Goal: Task Accomplishment & Management: Manage account settings

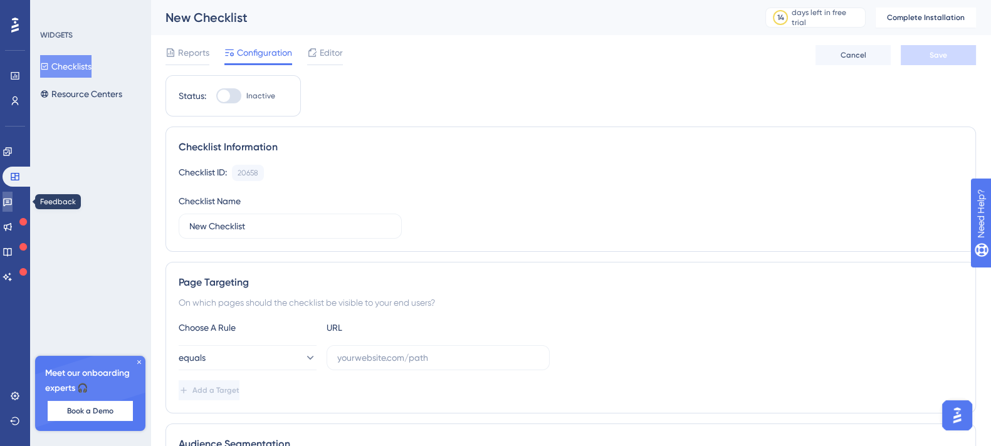
click at [10, 204] on icon at bounding box center [8, 202] width 10 height 10
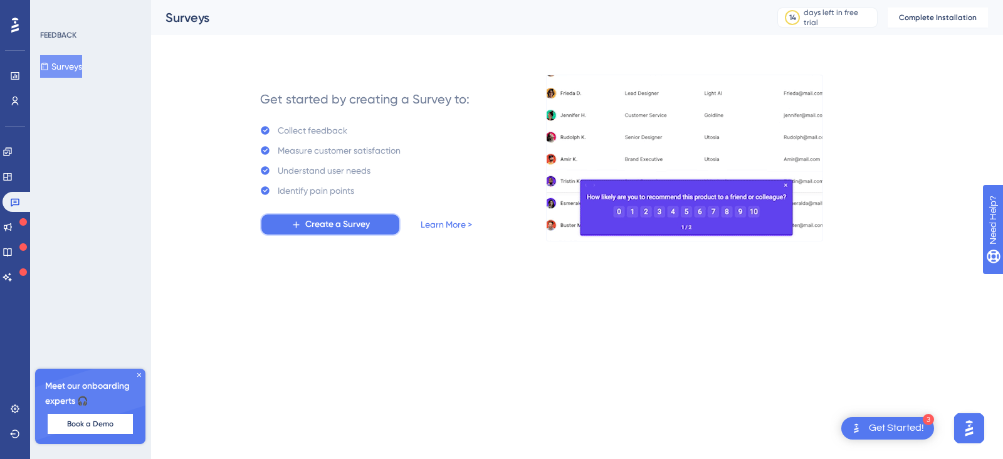
click at [322, 224] on span "Create a Survey" at bounding box center [337, 224] width 65 height 15
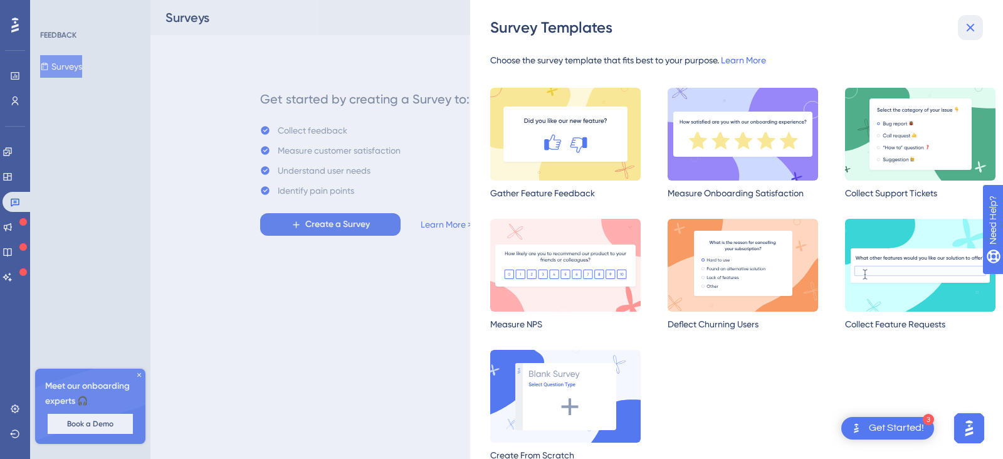
click at [965, 19] on button at bounding box center [970, 27] width 25 height 25
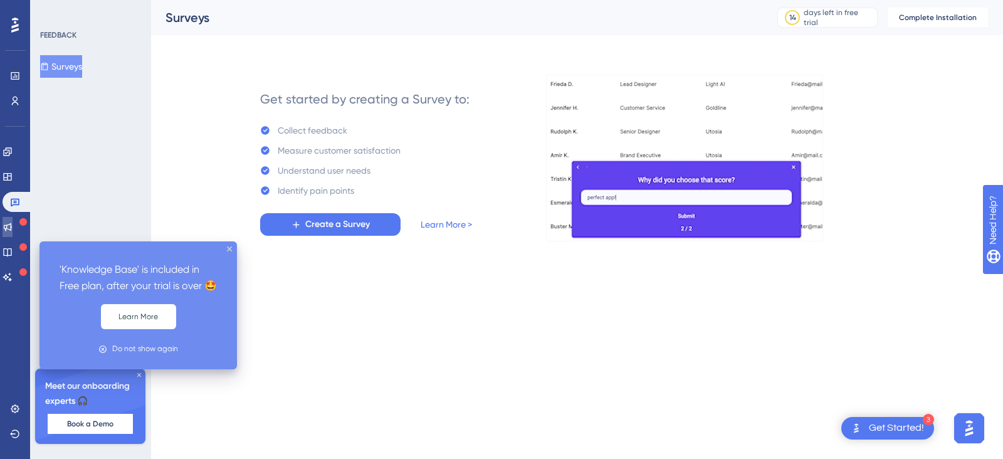
click at [12, 230] on icon at bounding box center [8, 227] width 8 height 8
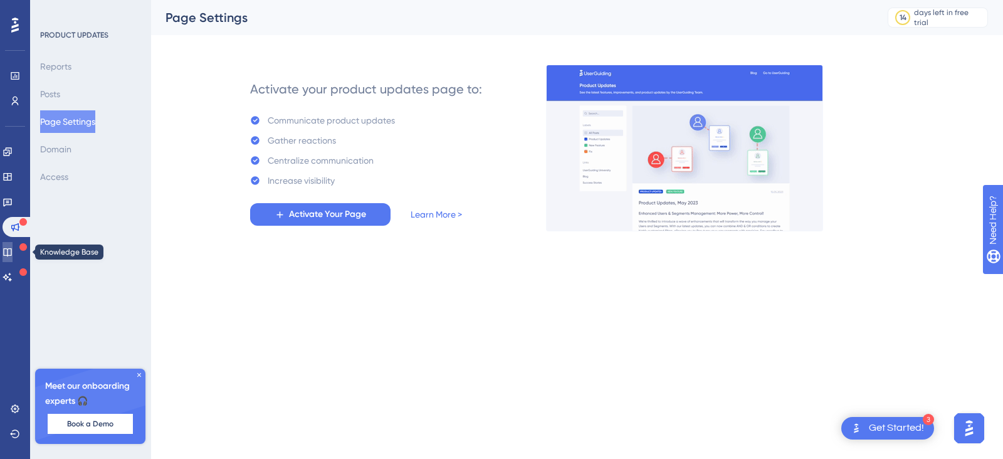
click at [13, 243] on link at bounding box center [8, 252] width 10 height 20
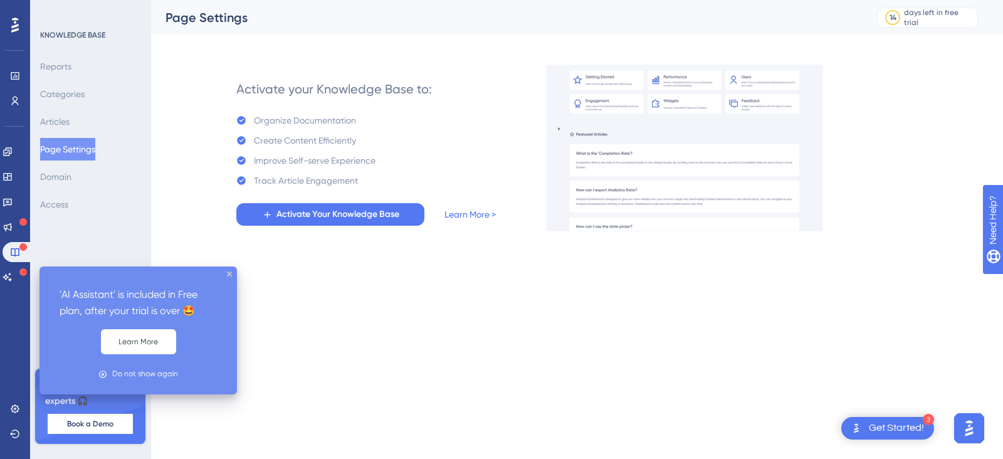
click at [20, 277] on div at bounding box center [23, 272] width 8 height 12
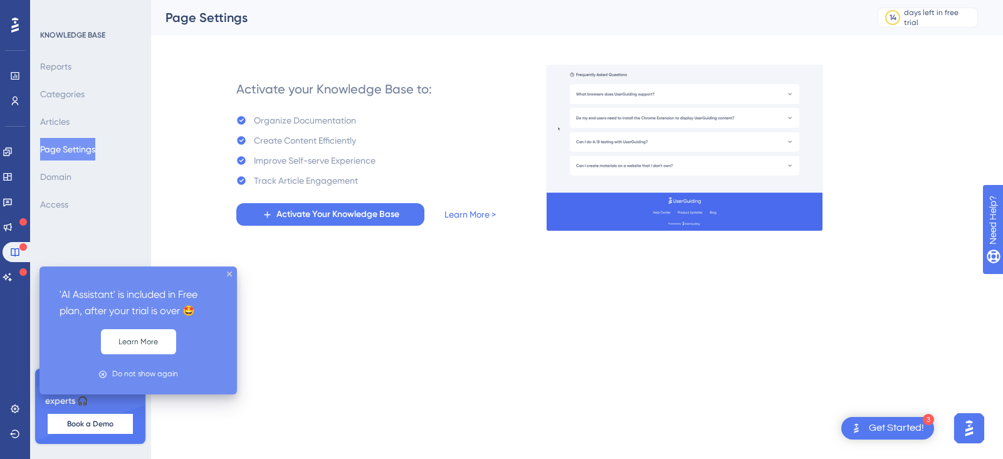
click at [20, 277] on div at bounding box center [23, 272] width 8 height 12
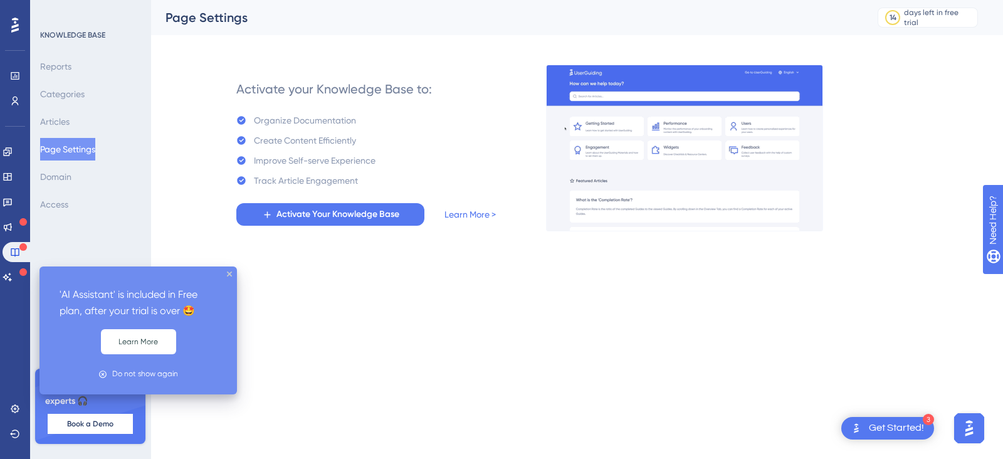
click at [226, 273] on div "'AI Assistant' is included in Free plan, after your trial is over 🤩 Learn More …" at bounding box center [137, 330] width 197 height 128
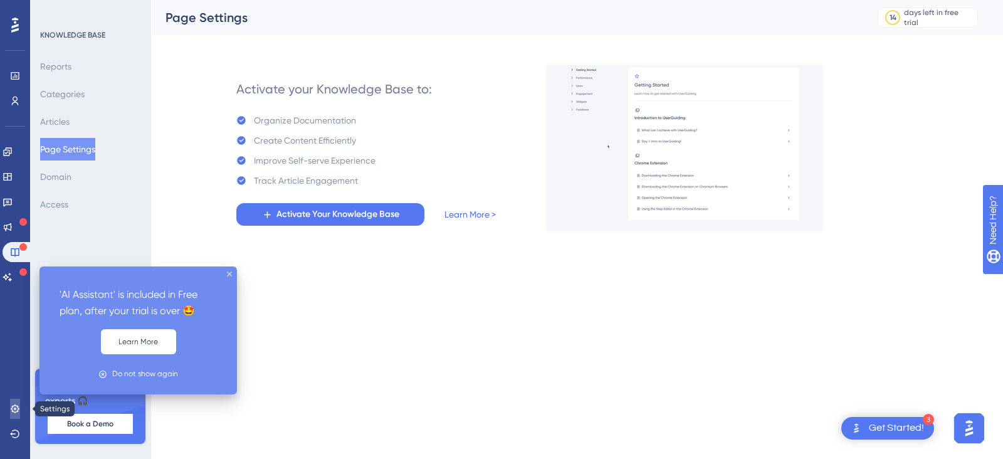
click at [12, 404] on icon at bounding box center [15, 409] width 10 height 10
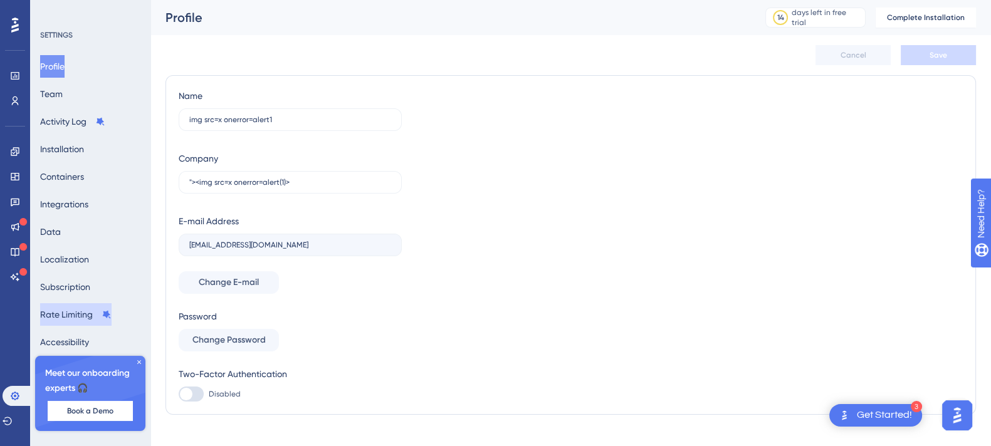
scroll to position [18, 0]
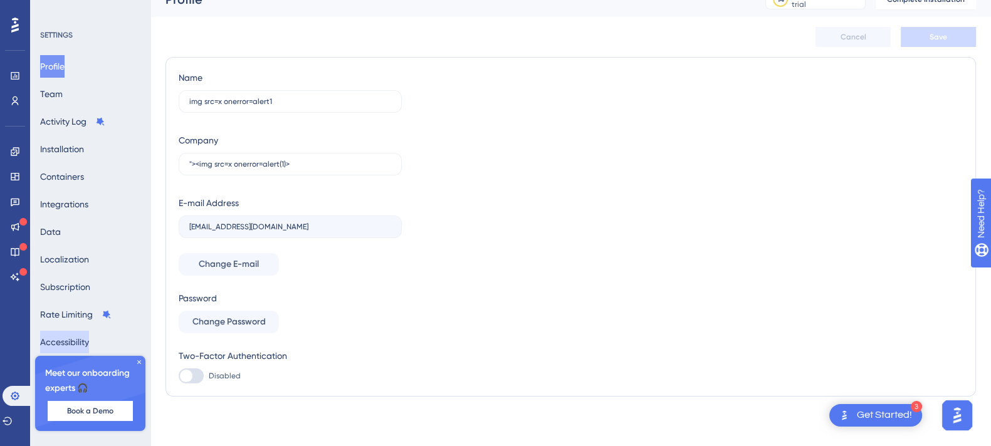
click at [72, 349] on button "Accessibility" at bounding box center [64, 342] width 49 height 23
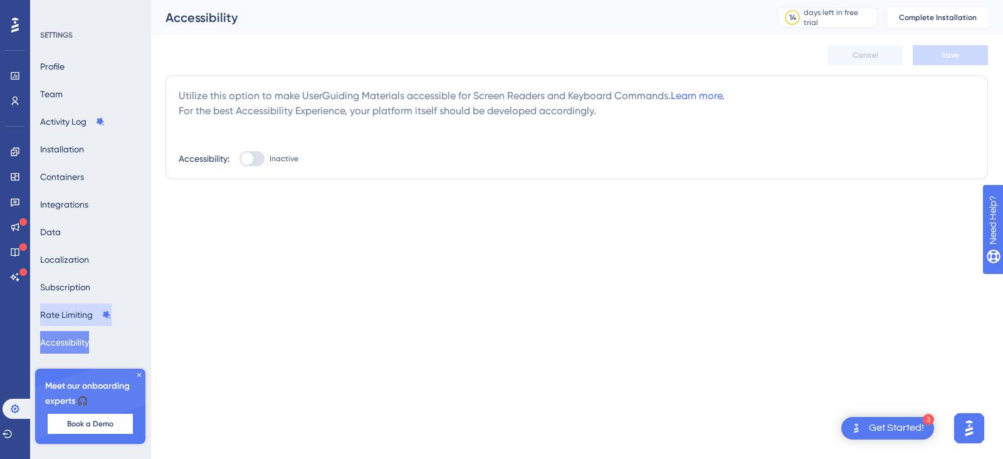
click at [72, 316] on button "Rate Limiting" at bounding box center [75, 314] width 71 height 23
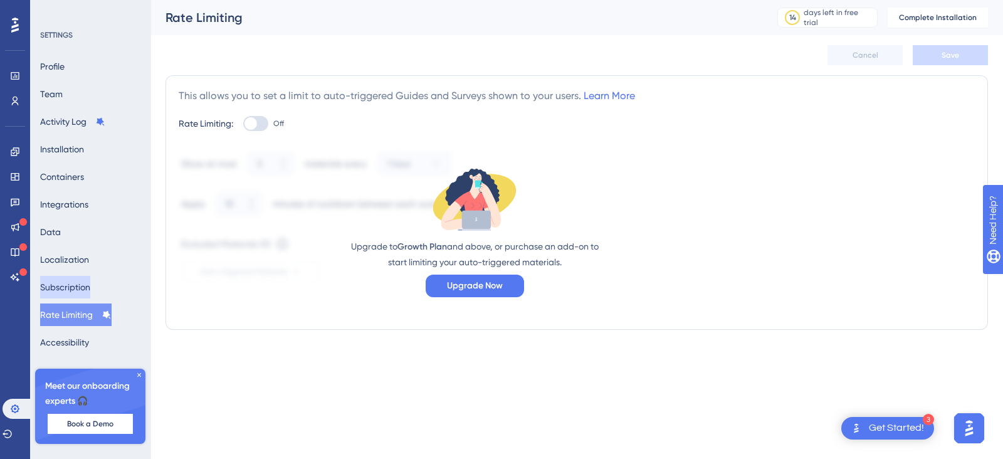
click at [78, 278] on button "Subscription" at bounding box center [65, 287] width 50 height 23
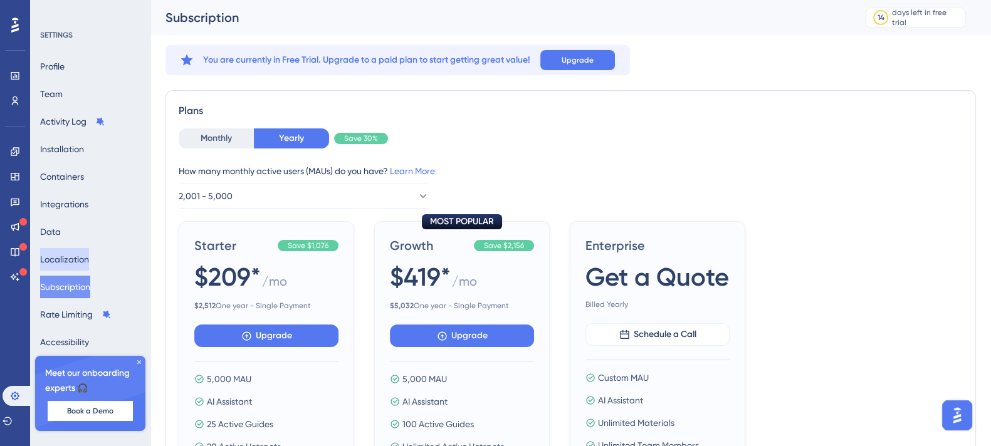
click at [76, 261] on button "Localization" at bounding box center [64, 259] width 49 height 23
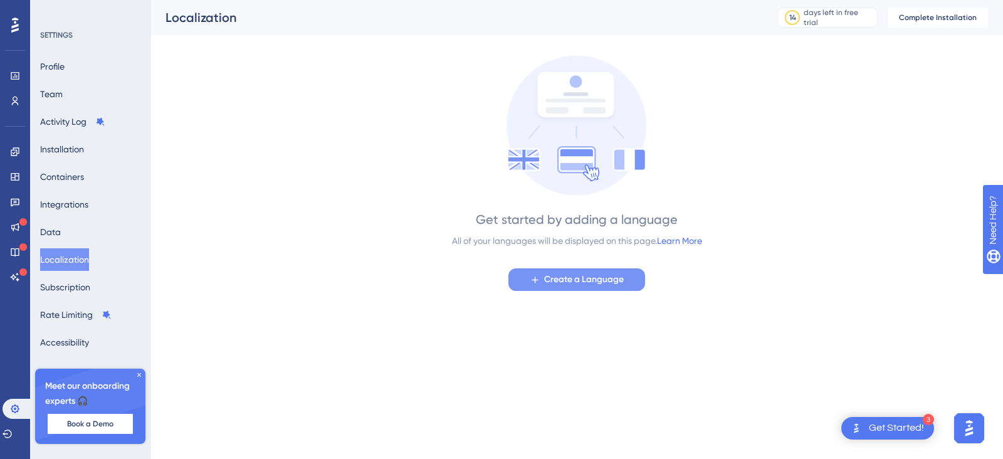
click at [555, 277] on span "Create a Language" at bounding box center [584, 279] width 80 height 15
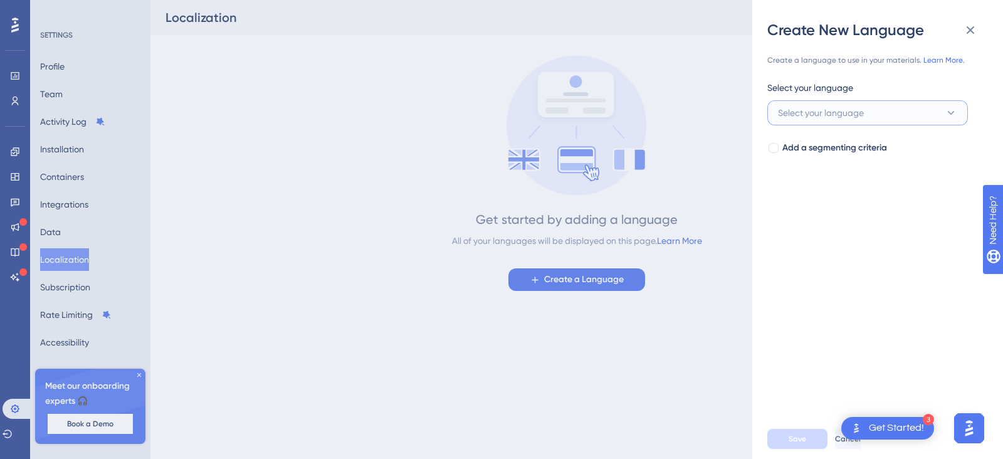
click at [812, 109] on span "Select your language" at bounding box center [821, 112] width 86 height 15
click at [970, 23] on icon at bounding box center [970, 30] width 15 height 15
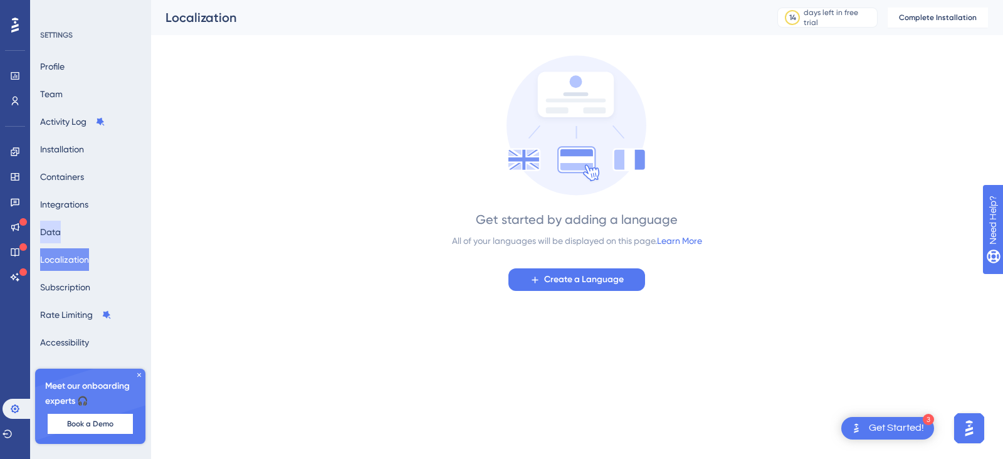
drag, startPoint x: 70, startPoint y: 233, endPoint x: 85, endPoint y: 235, distance: 15.2
click at [61, 233] on button "Data" at bounding box center [50, 232] width 21 height 23
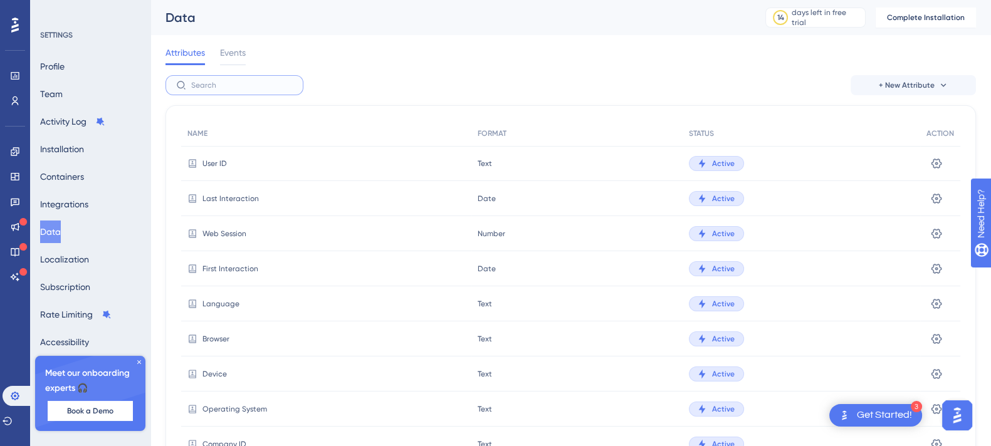
click at [227, 86] on input "text" at bounding box center [242, 85] width 102 height 9
paste input ""><img src=x onerror=alert(1)>"
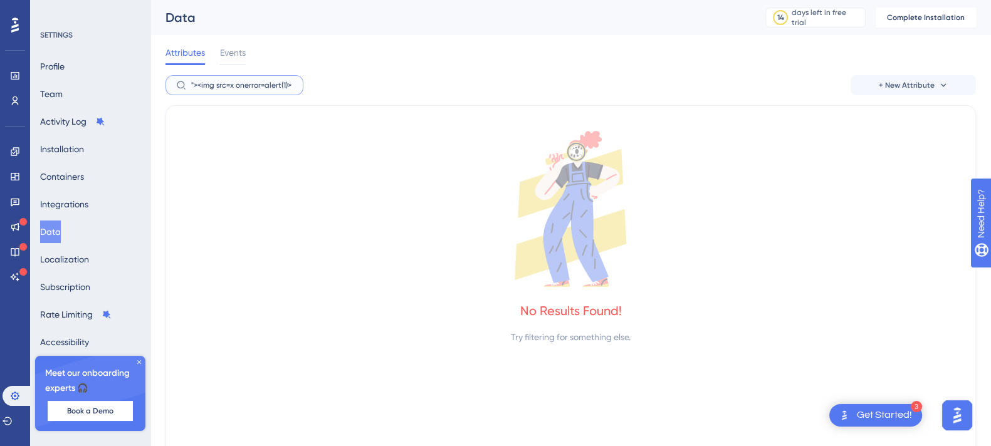
type input ""><img src=x onerror=alert(1)>"
click at [933, 84] on button "+ New Attribute" at bounding box center [913, 85] width 125 height 20
click at [929, 110] on div "Custom Attribute Custom Attribute" at bounding box center [913, 120] width 89 height 25
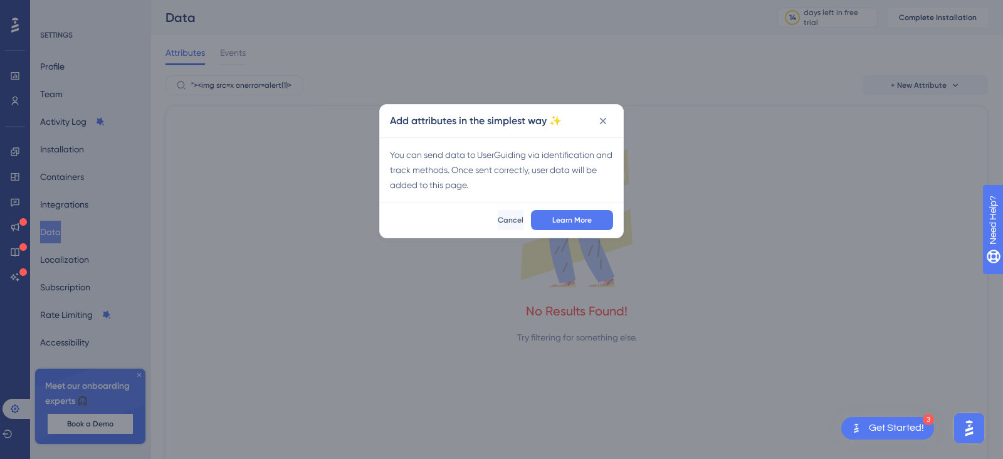
click at [617, 121] on div "Add attributes in the simplest way ✨" at bounding box center [501, 121] width 243 height 33
click at [600, 121] on icon at bounding box center [603, 121] width 13 height 13
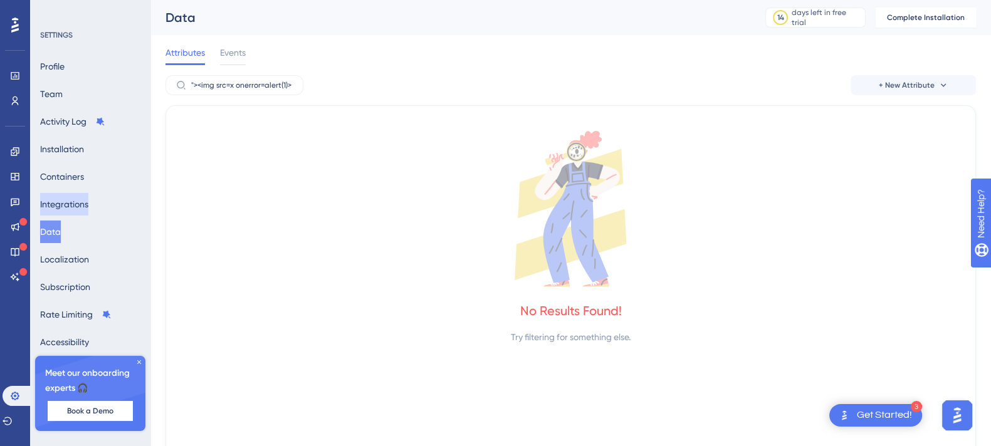
click at [82, 200] on button "Integrations" at bounding box center [64, 204] width 48 height 23
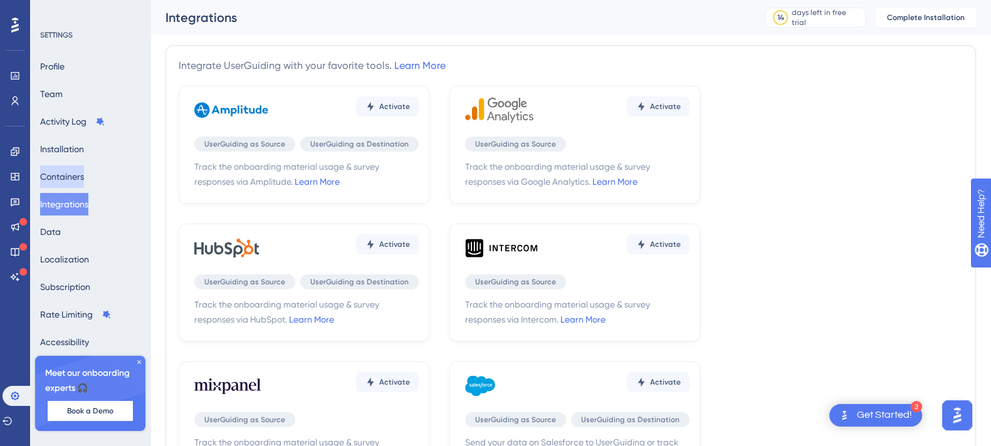
click at [73, 167] on button "Containers" at bounding box center [62, 176] width 44 height 23
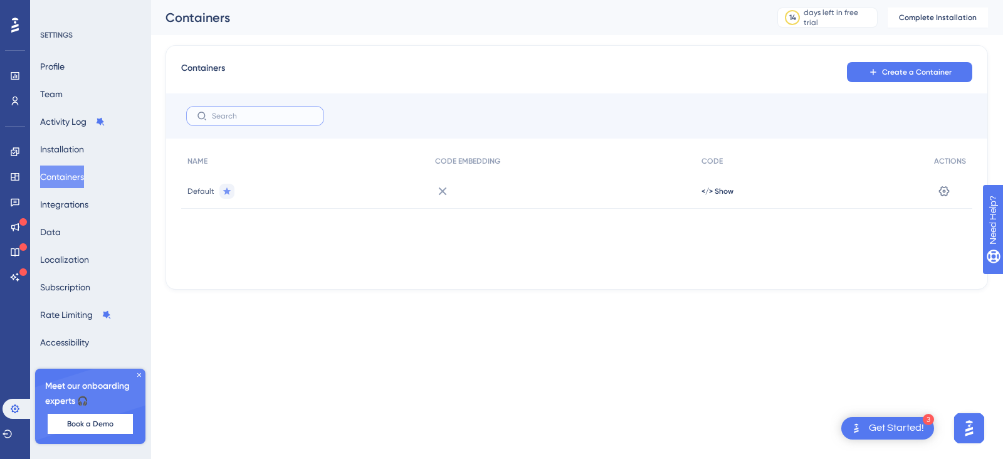
click at [215, 115] on input "text" at bounding box center [263, 116] width 102 height 9
paste input ""><img src=x onerror=alert(1)>"
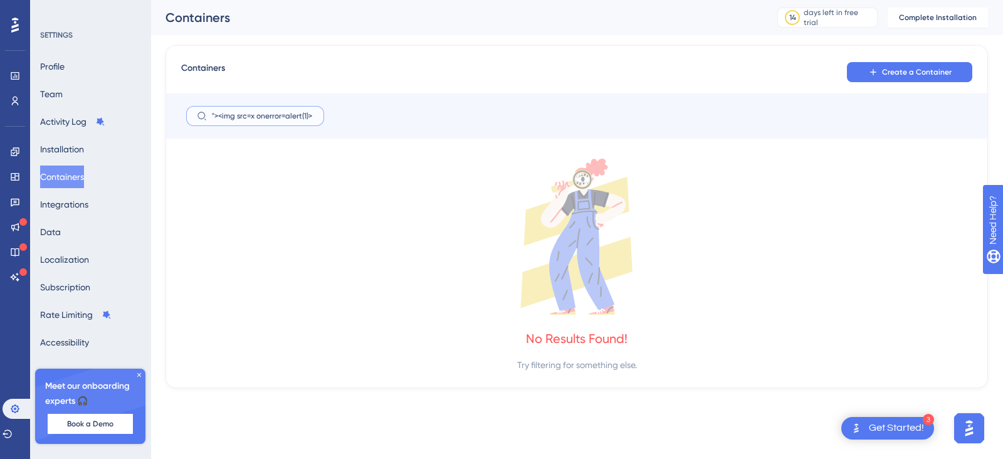
type input ""><img src=x onerror=alert(1)>"
click at [880, 70] on button "Create a Container" at bounding box center [909, 72] width 125 height 20
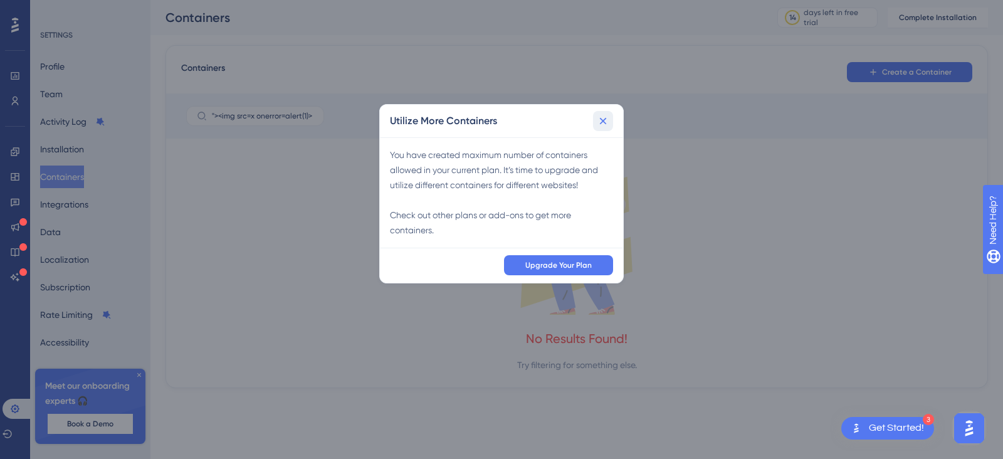
click at [604, 119] on icon at bounding box center [603, 121] width 7 height 7
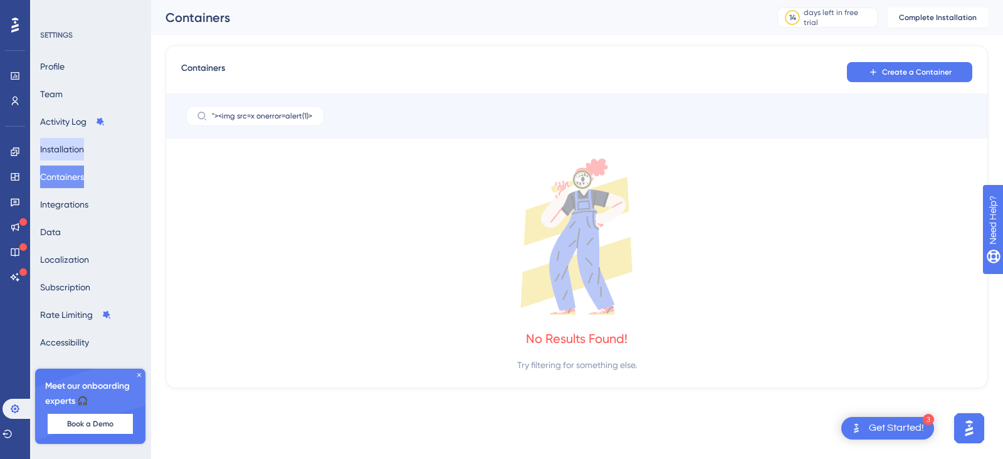
click at [73, 153] on button "Installation" at bounding box center [62, 149] width 44 height 23
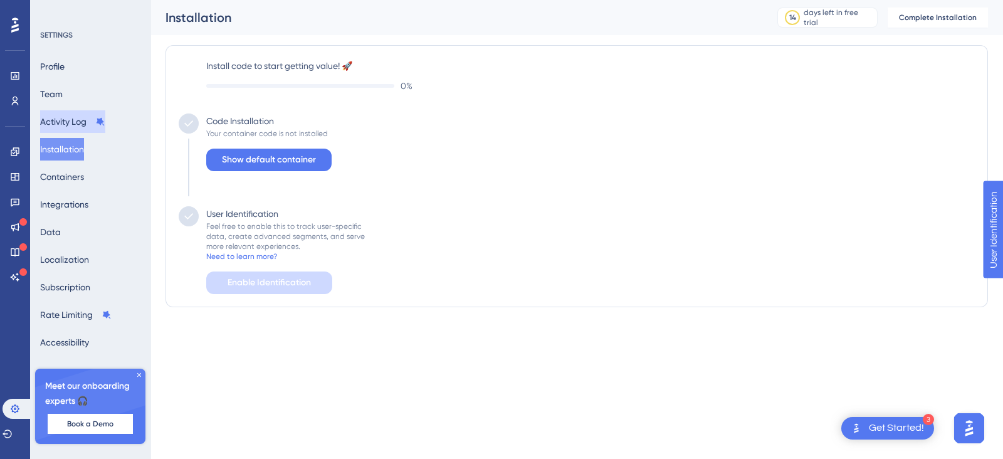
click at [83, 113] on button "Activity Log" at bounding box center [72, 121] width 65 height 23
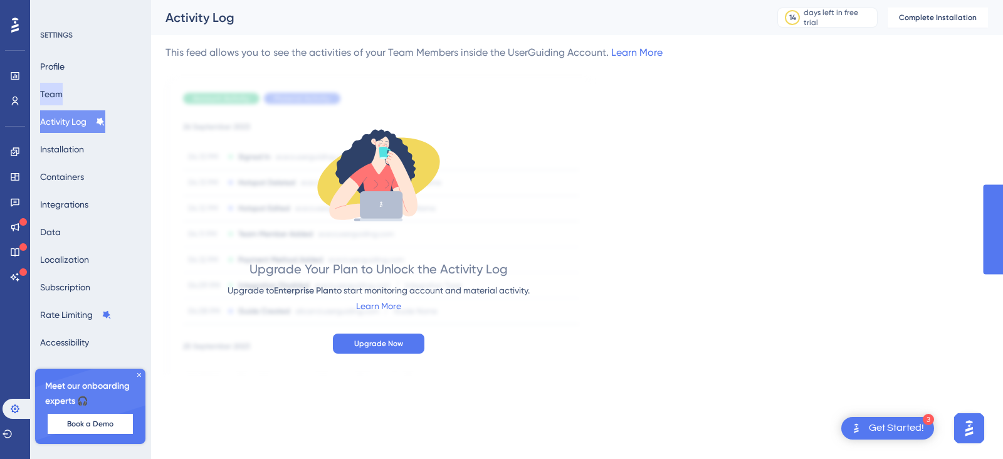
click at [63, 93] on button "Team" at bounding box center [51, 94] width 23 height 23
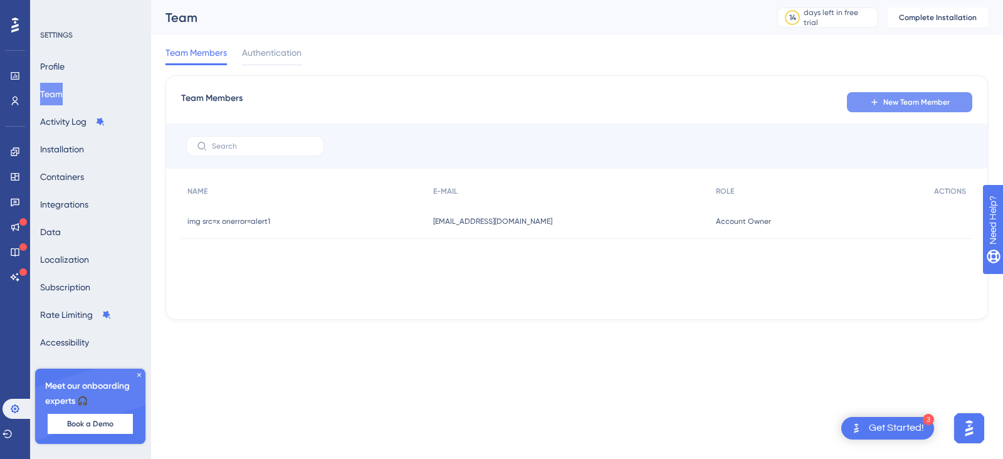
click at [887, 95] on button "New Team Member" at bounding box center [909, 102] width 125 height 20
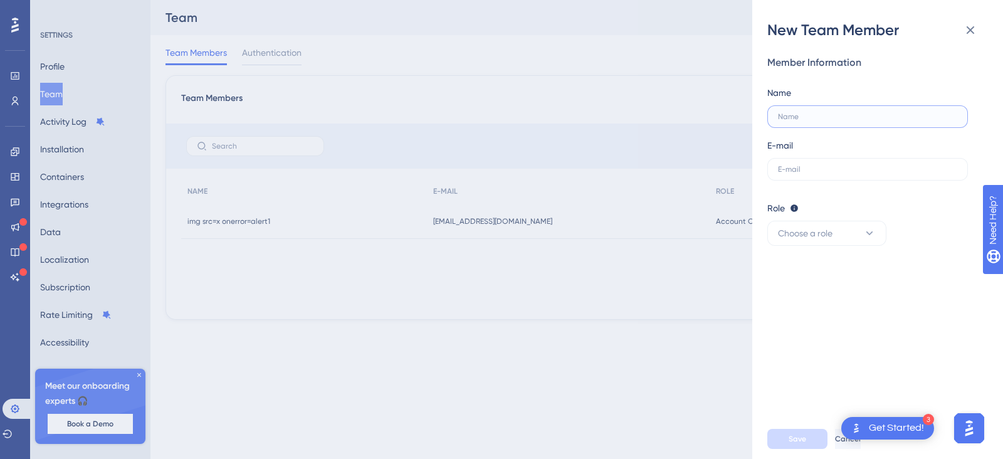
click at [808, 116] on input "text" at bounding box center [867, 116] width 179 height 9
paste input ""><img src=x onerror=alert(1)>"
type input ""><img src=x onerror=alert(1)>"
click at [839, 163] on label at bounding box center [867, 169] width 201 height 23
click at [839, 165] on input "text" at bounding box center [867, 169] width 179 height 9
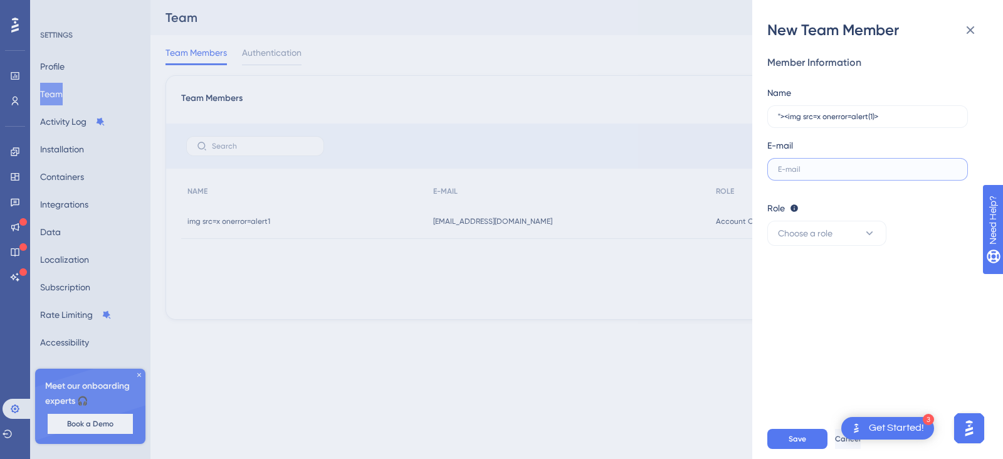
paste input "[EMAIL_ADDRESS][DOMAIN_NAME]"
type input "[EMAIL_ADDRESS][DOMAIN_NAME]"
click at [799, 233] on span "Choose a role" at bounding box center [805, 233] width 55 height 15
click at [793, 298] on span "Publisher" at bounding box center [803, 296] width 36 height 15
click at [794, 434] on span "Save" at bounding box center [797, 439] width 18 height 10
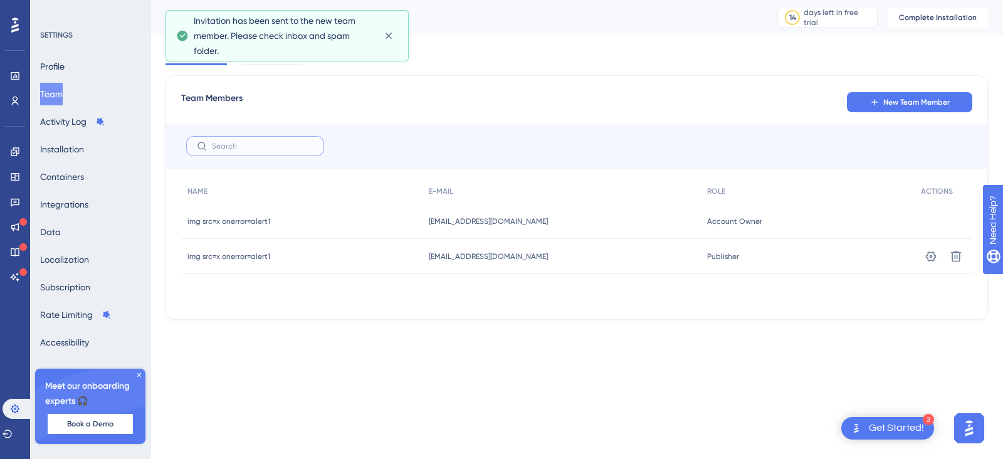
click at [268, 148] on input "text" at bounding box center [263, 146] width 102 height 9
paste input "[EMAIL_ADDRESS][DOMAIN_NAME]"
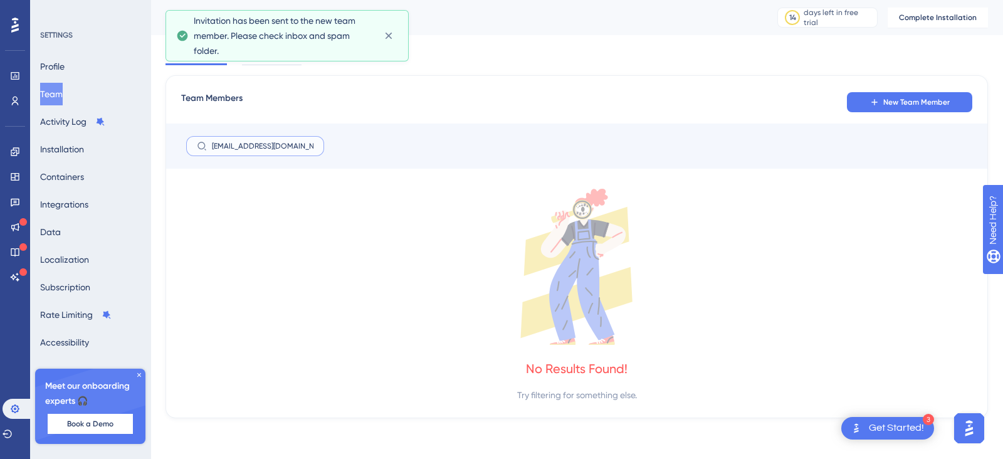
type input "[EMAIL_ADDRESS][DOMAIN_NAME]"
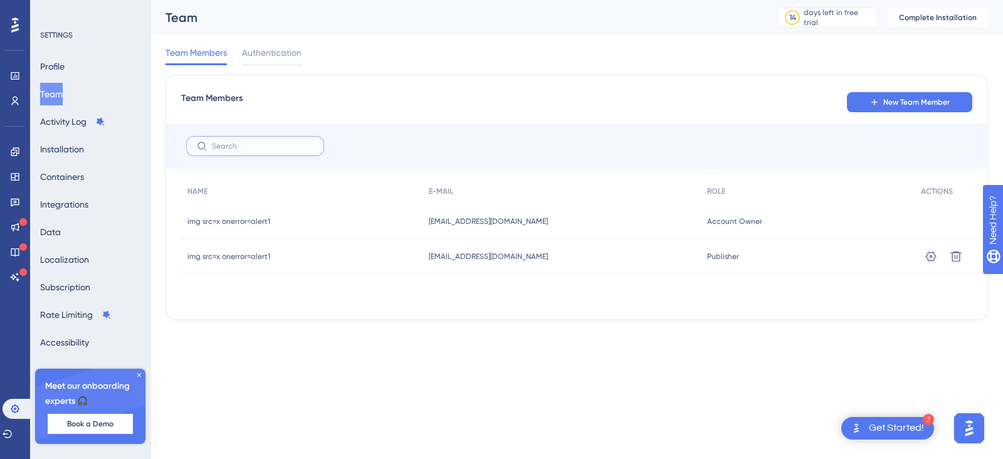
paste input ""><img src=x onerror=alert(1)>"
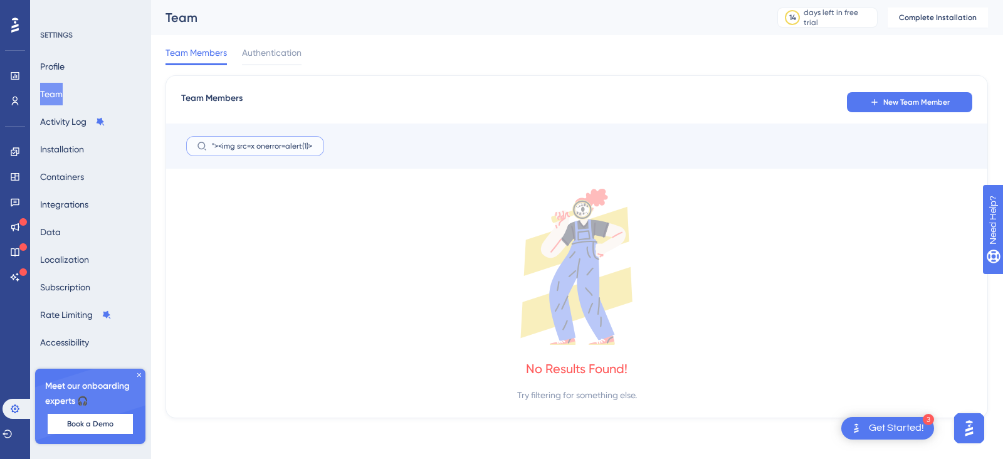
type input ""><img src=x onerror=alert(1)>"
click at [65, 60] on button "Profile" at bounding box center [52, 66] width 24 height 23
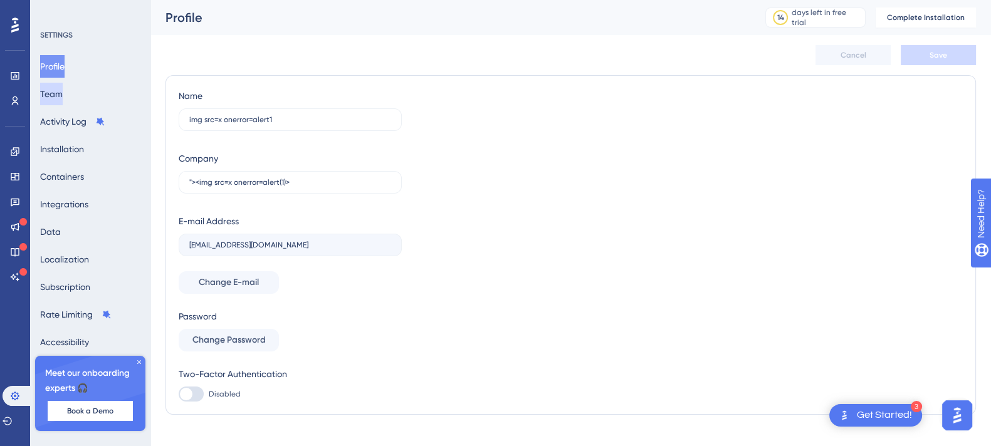
click at [63, 98] on button "Team" at bounding box center [51, 94] width 23 height 23
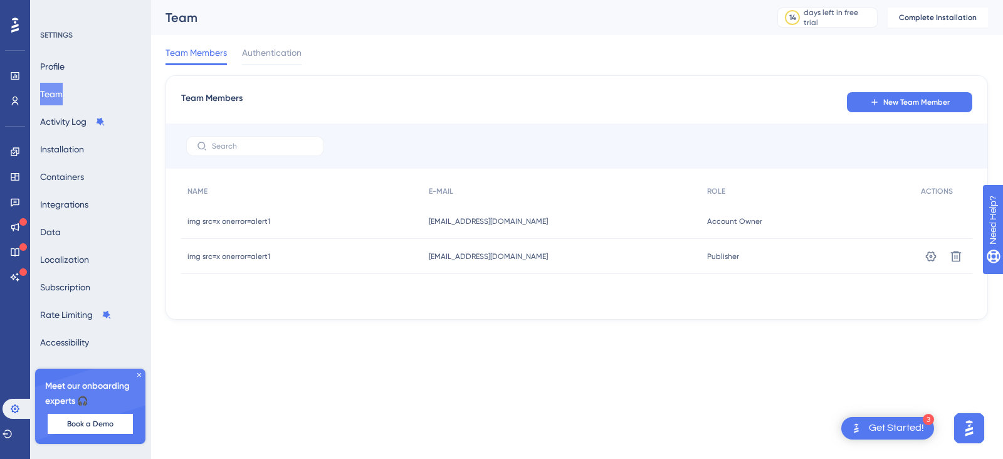
click at [316, 48] on div "Team Members Authentication" at bounding box center [576, 55] width 822 height 40
click at [235, 62] on div "Team Members Authentication" at bounding box center [233, 55] width 136 height 20
click at [261, 58] on span "Authentication" at bounding box center [272, 52] width 60 height 15
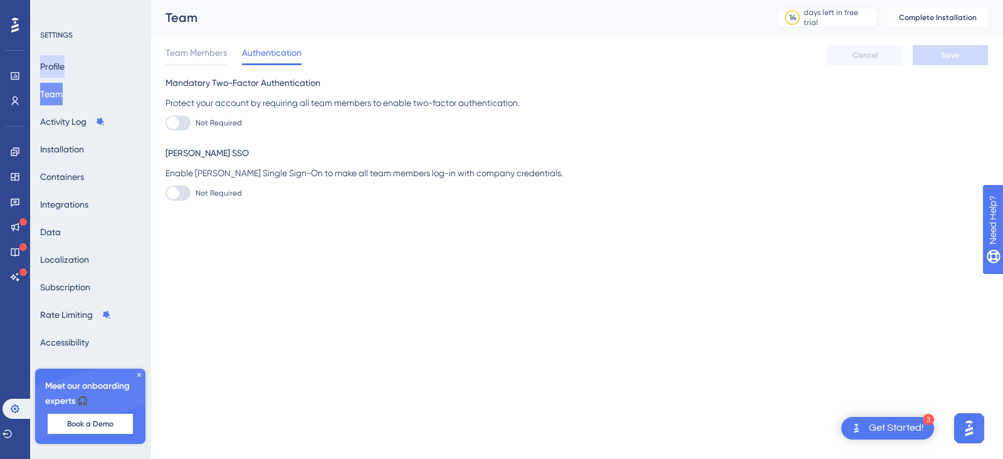
click at [65, 64] on button "Profile" at bounding box center [52, 66] width 24 height 23
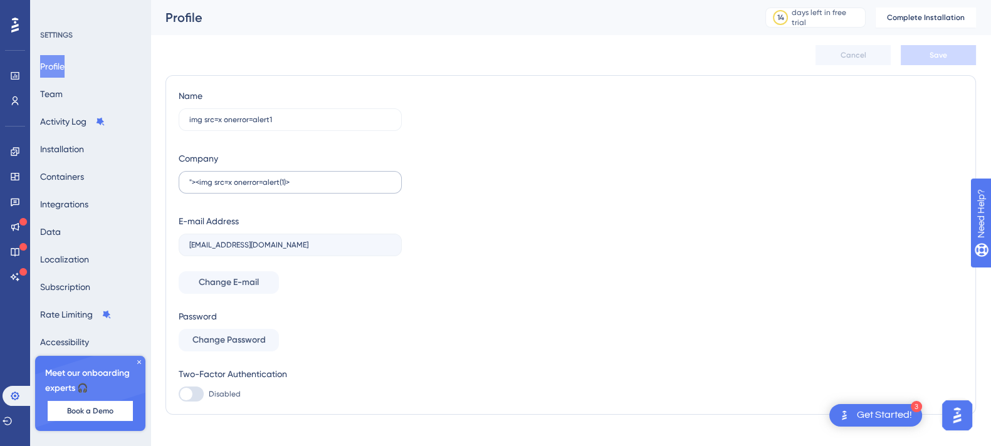
scroll to position [18, 0]
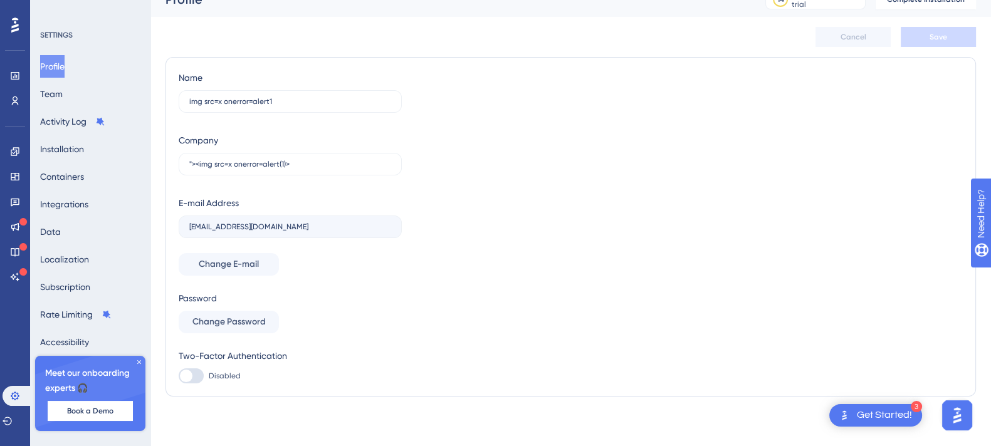
click at [893, 412] on div "Get Started!" at bounding box center [884, 416] width 55 height 14
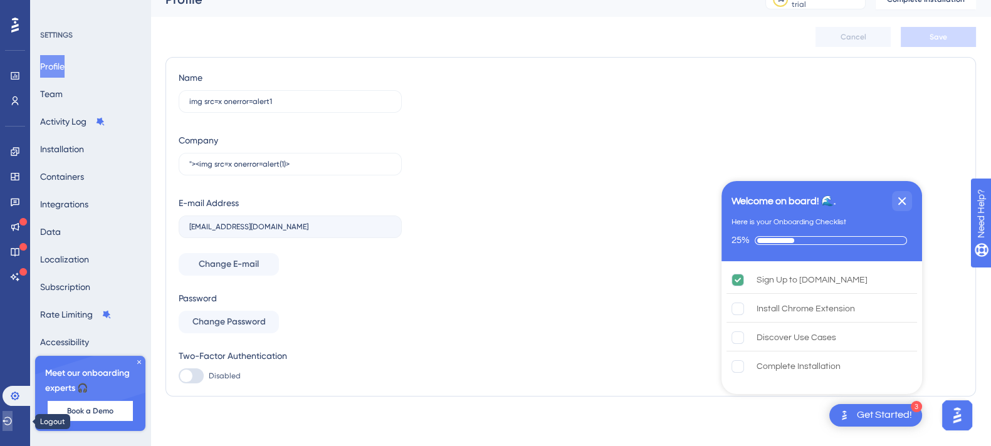
click at [13, 421] on icon at bounding box center [8, 421] width 10 height 10
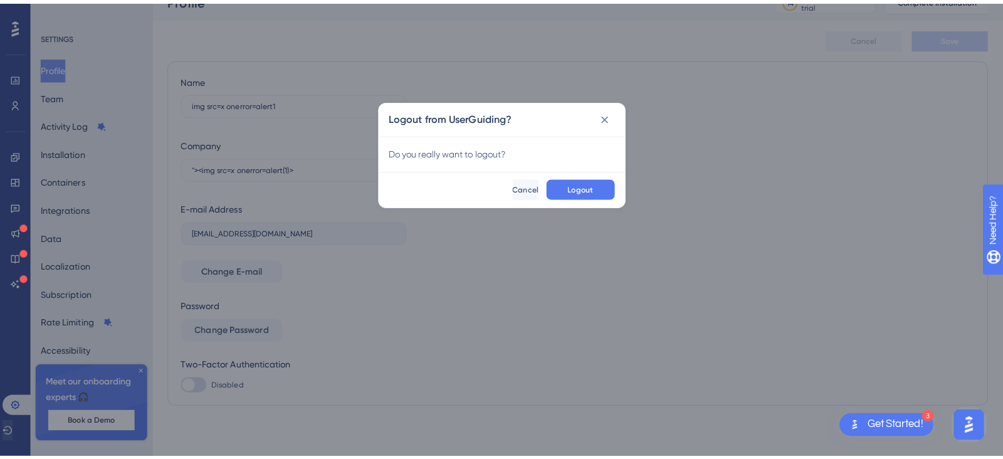
scroll to position [6, 0]
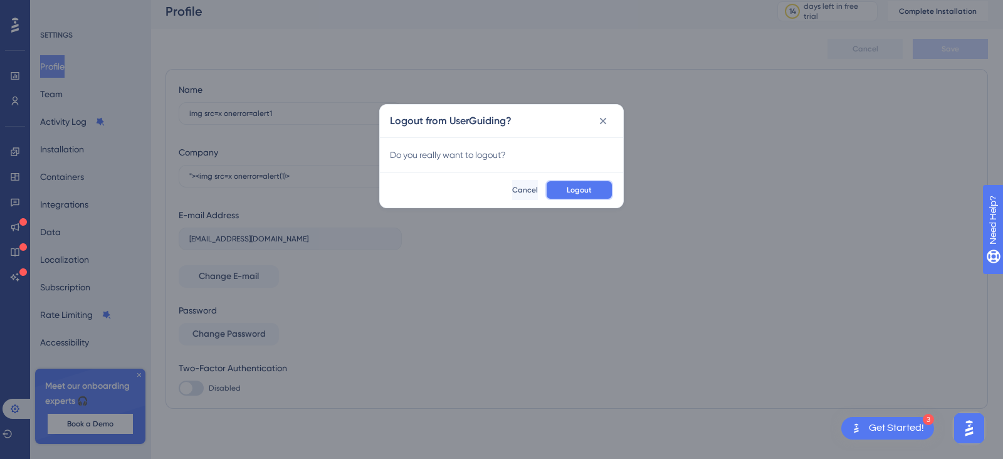
click at [575, 192] on span "Logout" at bounding box center [579, 190] width 25 height 10
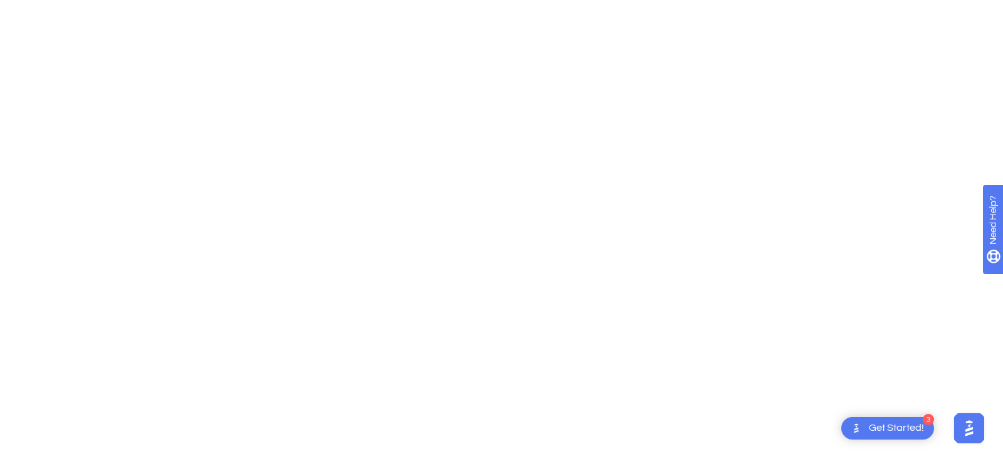
scroll to position [0, 0]
